Goal: Transaction & Acquisition: Purchase product/service

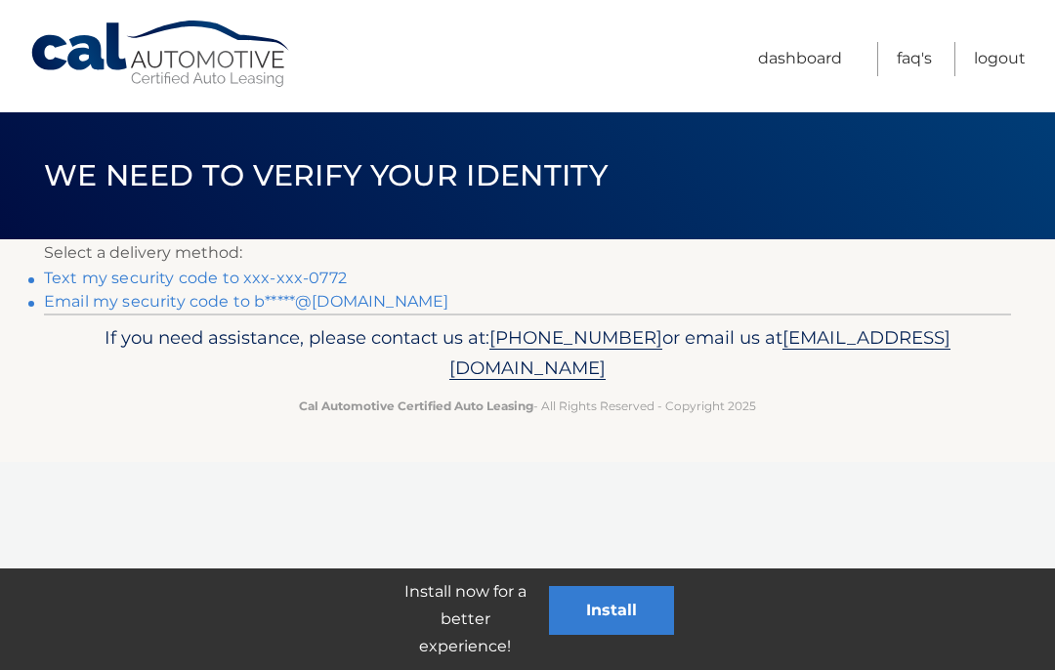
click at [276, 276] on link "Text my security code to xxx-xxx-0772" at bounding box center [195, 278] width 303 height 19
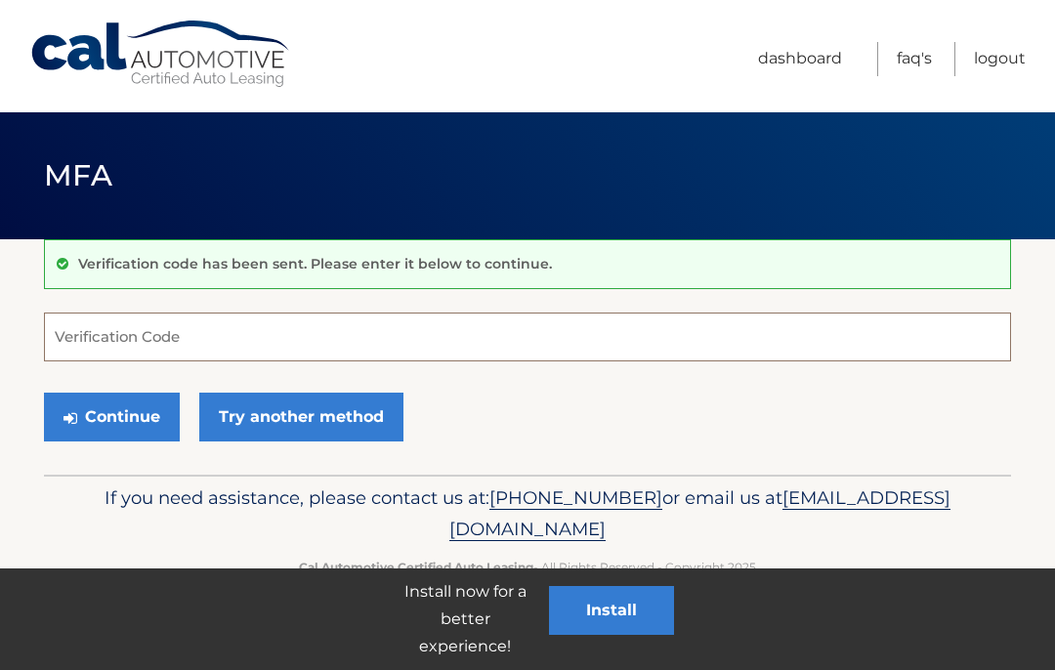
click at [160, 335] on input "Verification Code" at bounding box center [527, 337] width 967 height 49
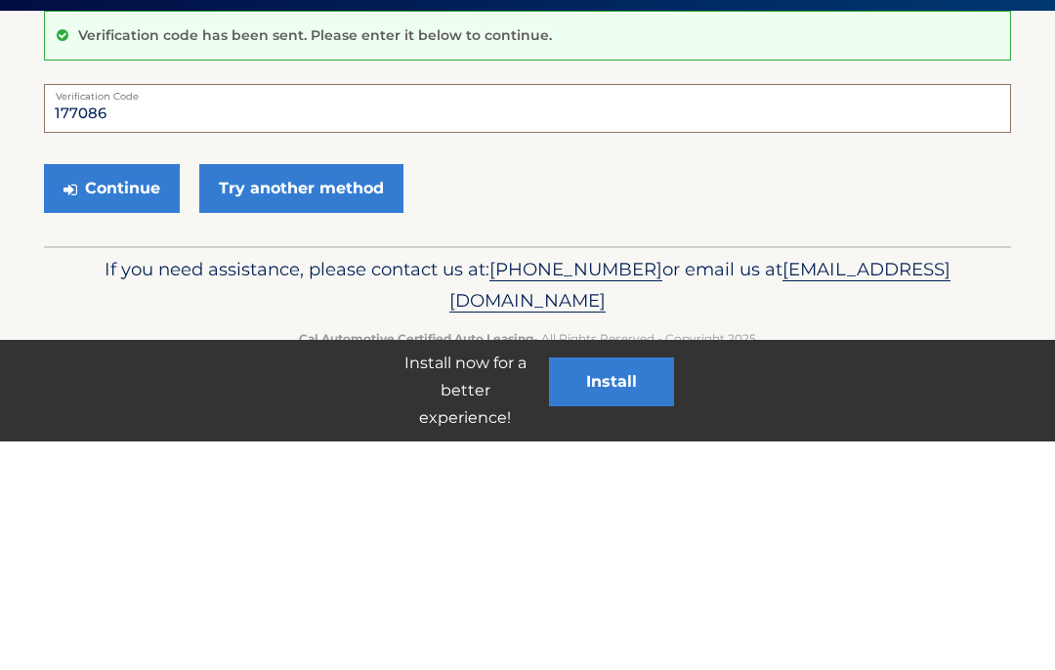
type input "177086"
click at [111, 393] on button "Continue" at bounding box center [112, 417] width 136 height 49
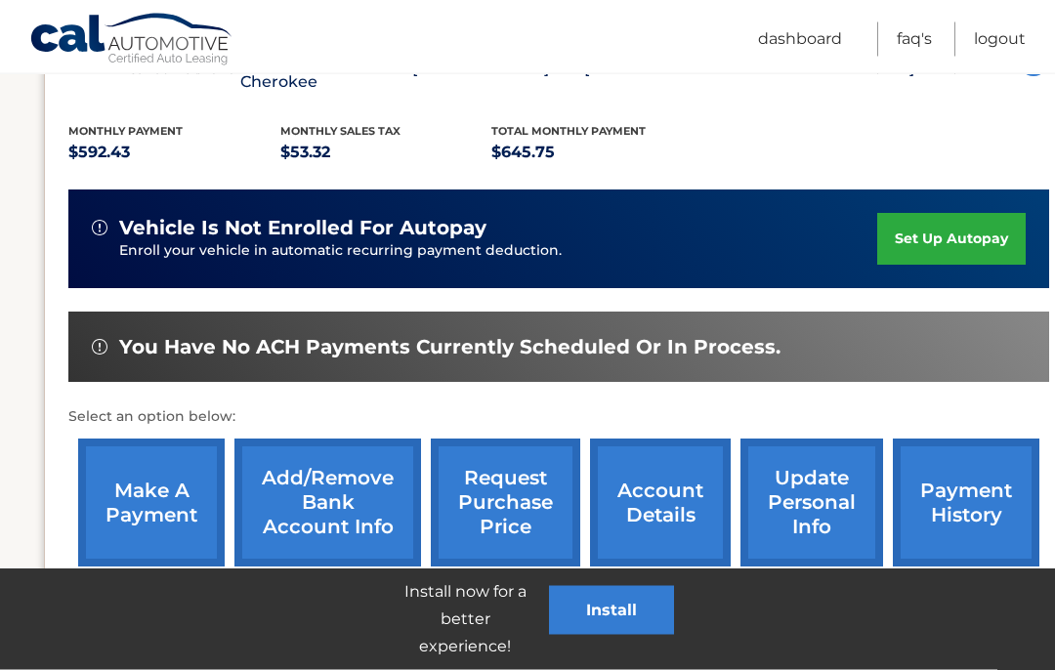
scroll to position [404, 0]
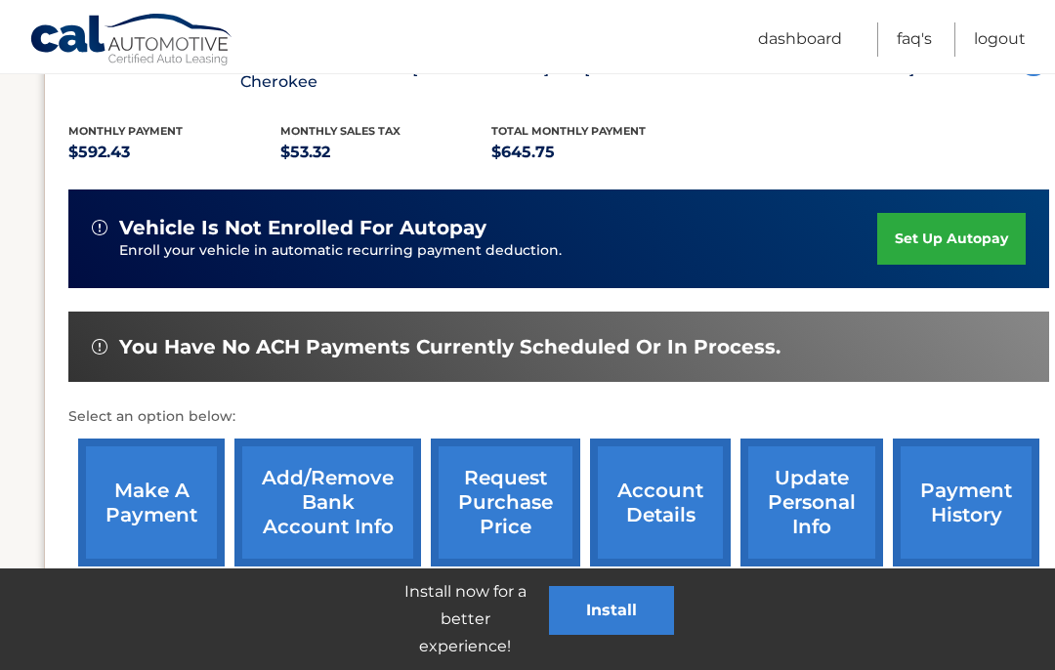
click at [152, 486] on link "make a payment" at bounding box center [151, 503] width 147 height 128
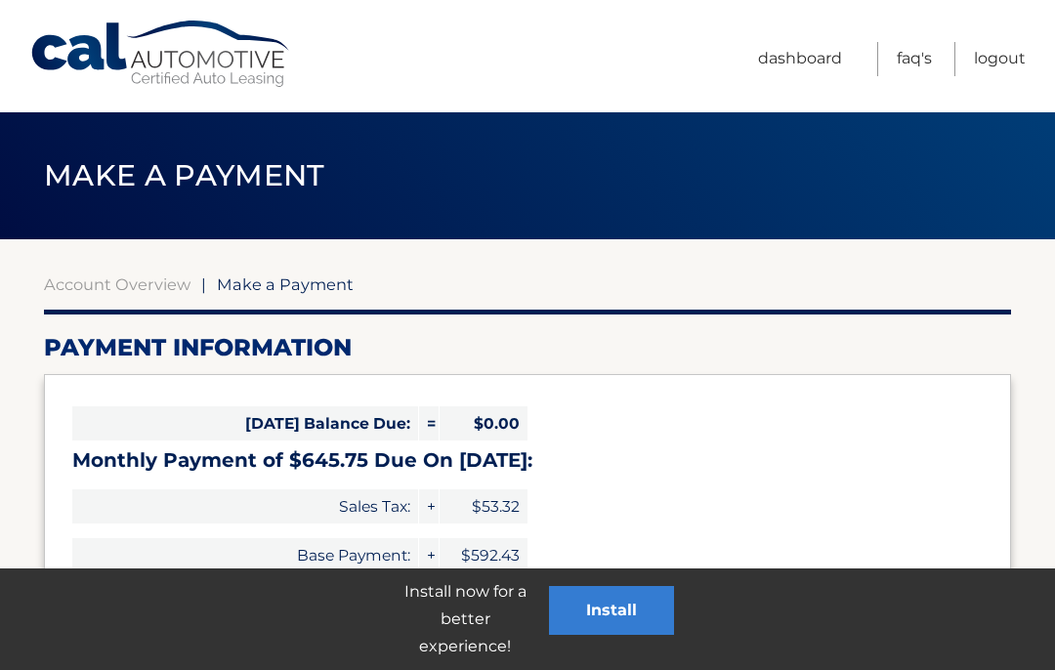
select select "N2YwY2M0NDctMjQ4Mi00Mzk0LWIwMjEtNzNhY2VjODdhYTlk"
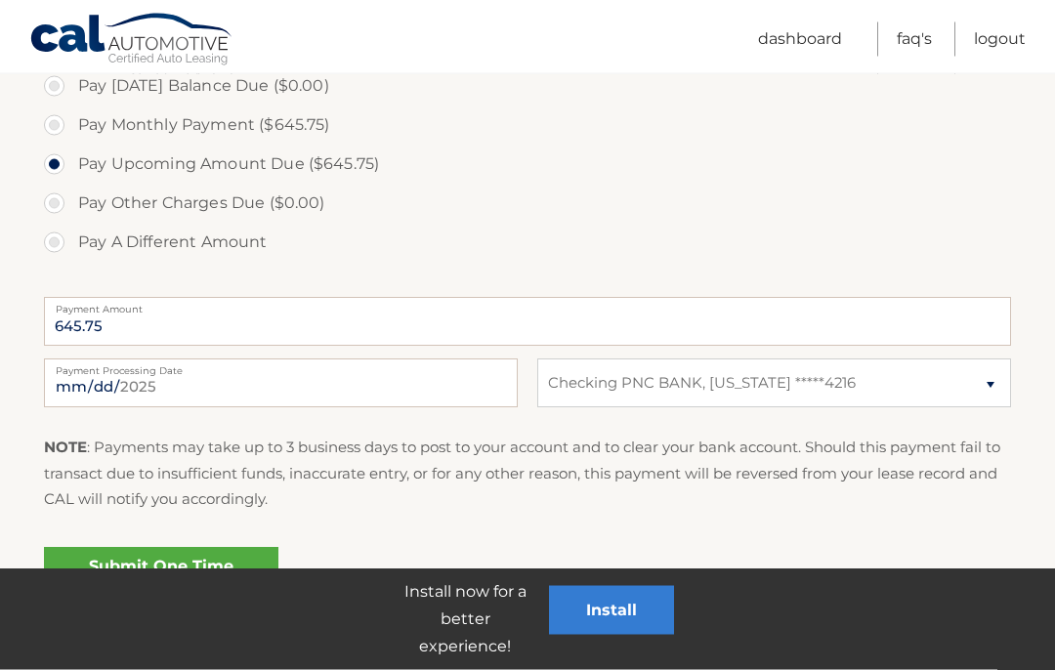
scroll to position [621, 0]
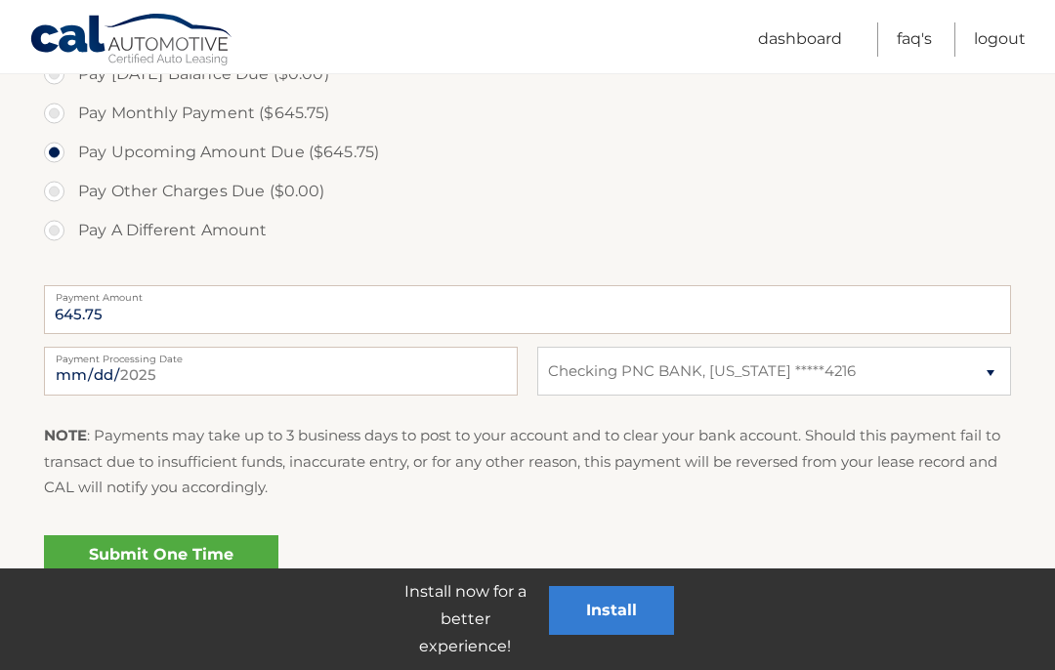
click at [103, 569] on link "Submit One Time Payment" at bounding box center [161, 566] width 235 height 63
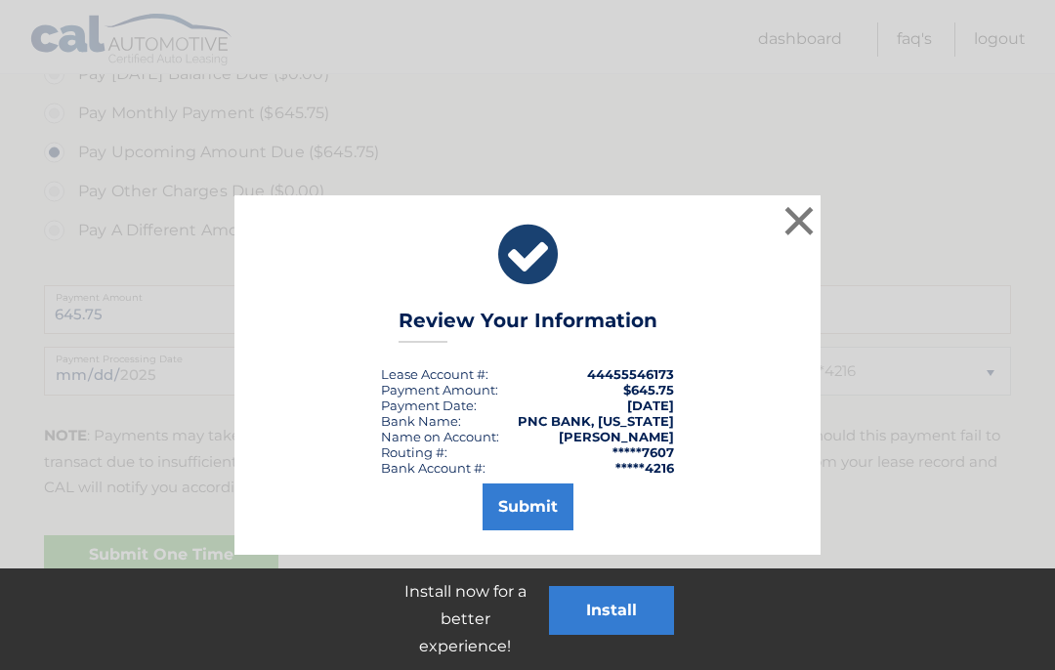
click at [535, 501] on button "Submit" at bounding box center [528, 507] width 91 height 47
